Goal: Find specific page/section: Find specific page/section

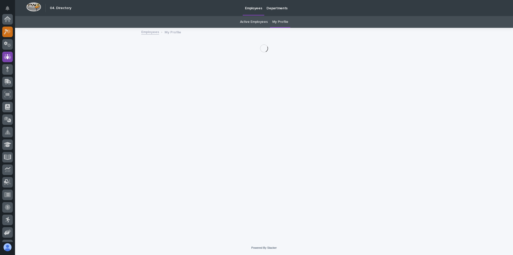
click at [8, 29] on icon at bounding box center [7, 32] width 7 height 6
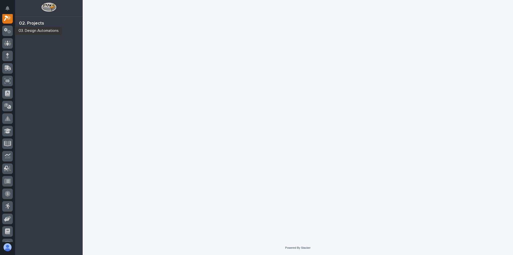
scroll to position [13, 0]
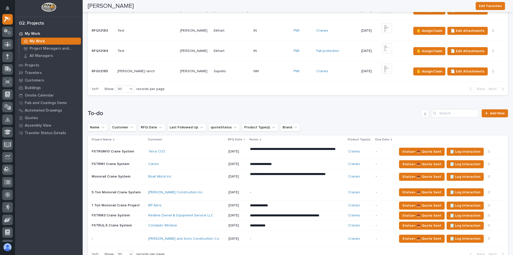
scroll to position [273, 0]
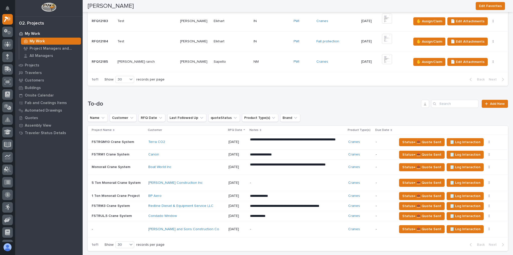
click at [155, 60] on p at bounding box center [146, 62] width 59 height 4
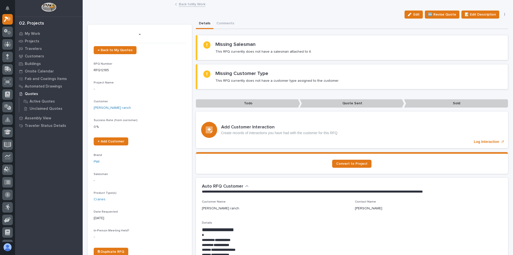
click at [187, 5] on link "Back to My Work" at bounding box center [192, 4] width 27 height 6
